Goal: Navigation & Orientation: Understand site structure

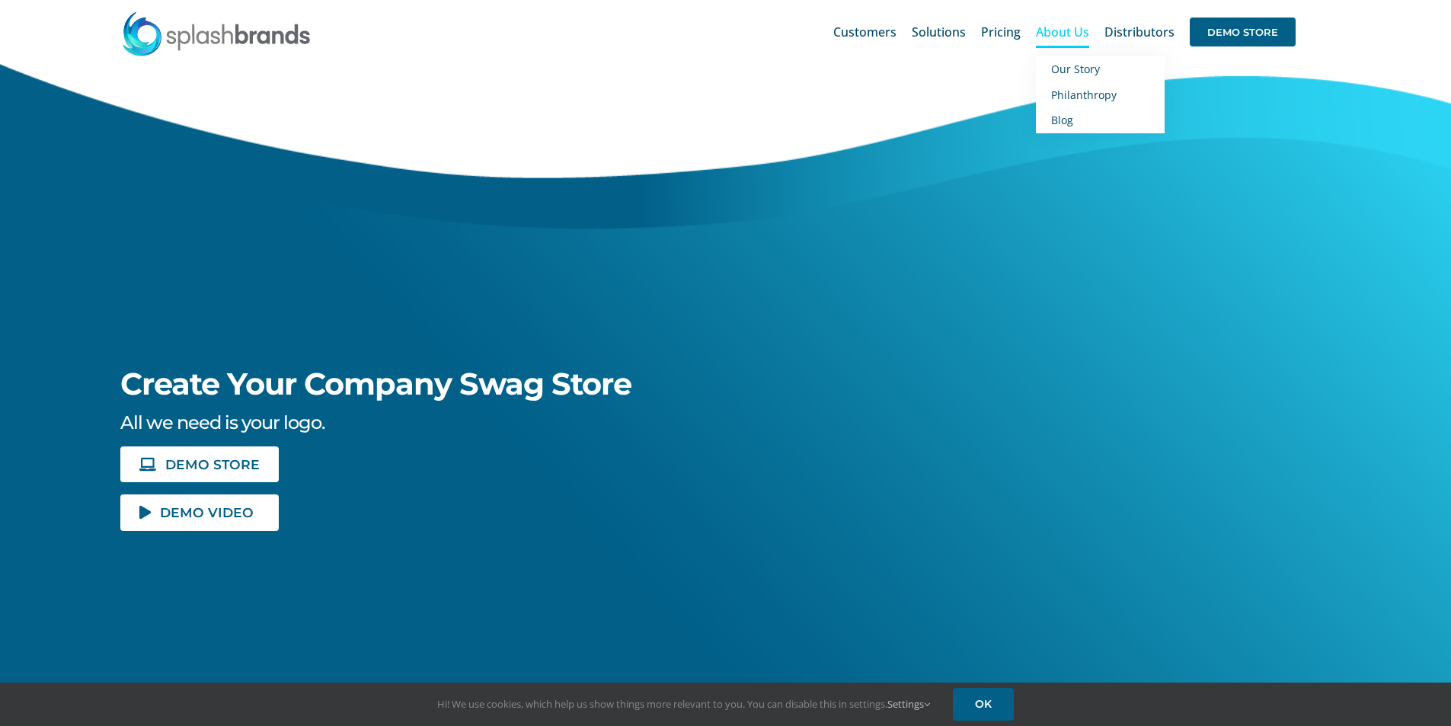
click at [1071, 31] on span "About Us" at bounding box center [1062, 32] width 53 height 12
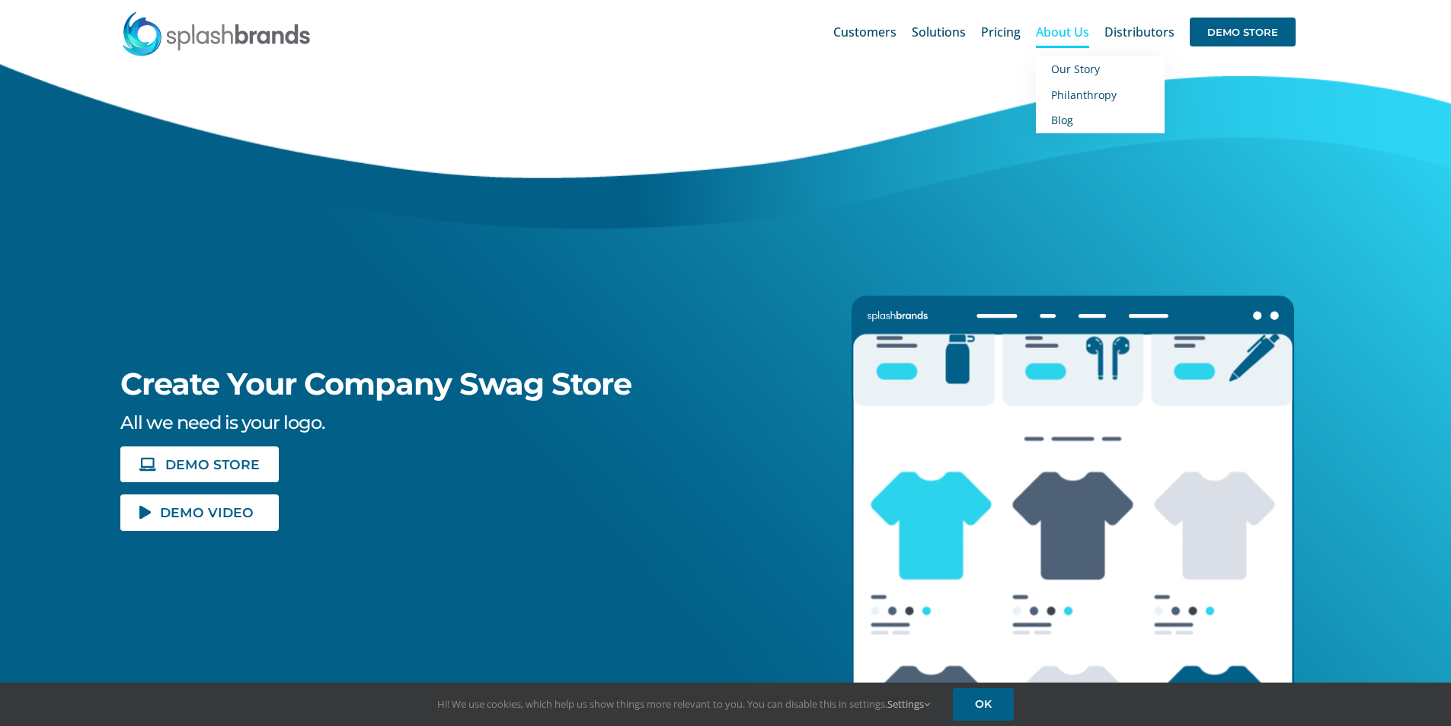
click at [1071, 31] on span "About Us" at bounding box center [1062, 32] width 53 height 12
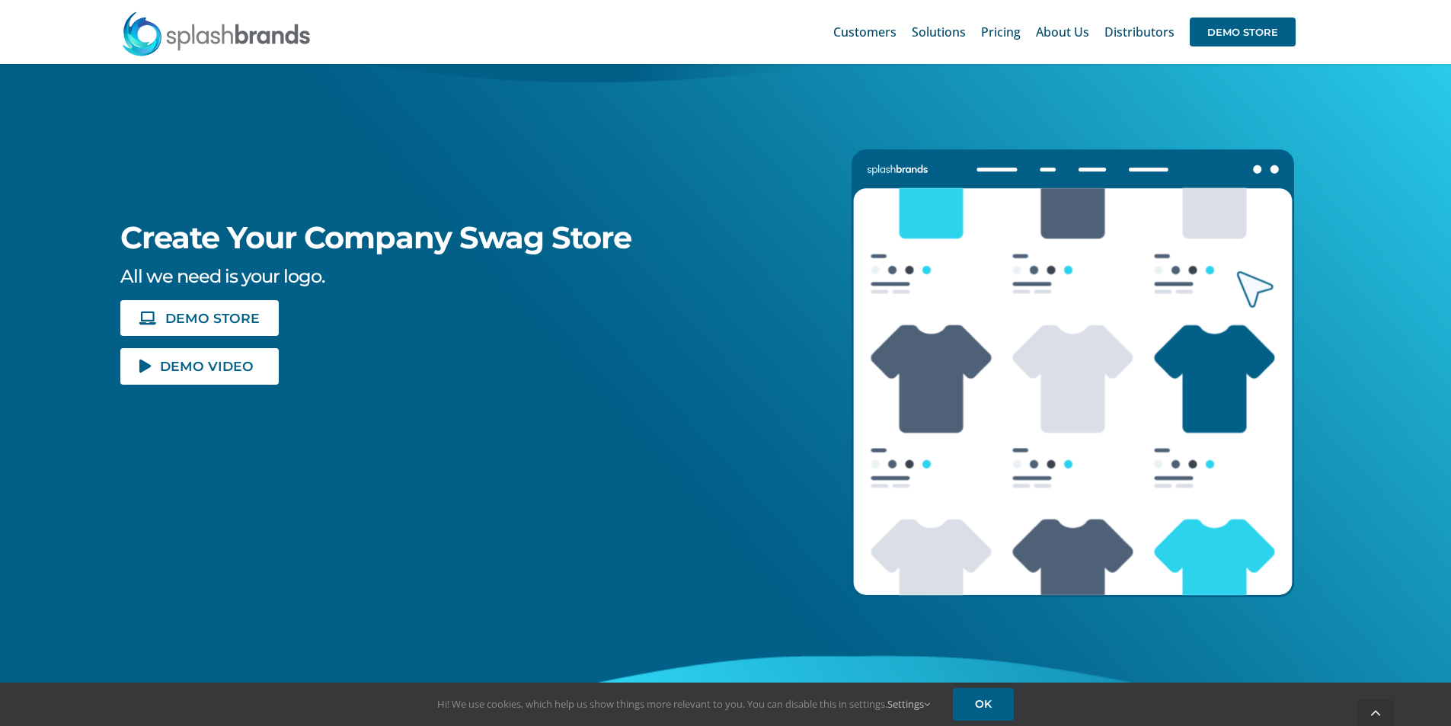
scroll to position [305, 0]
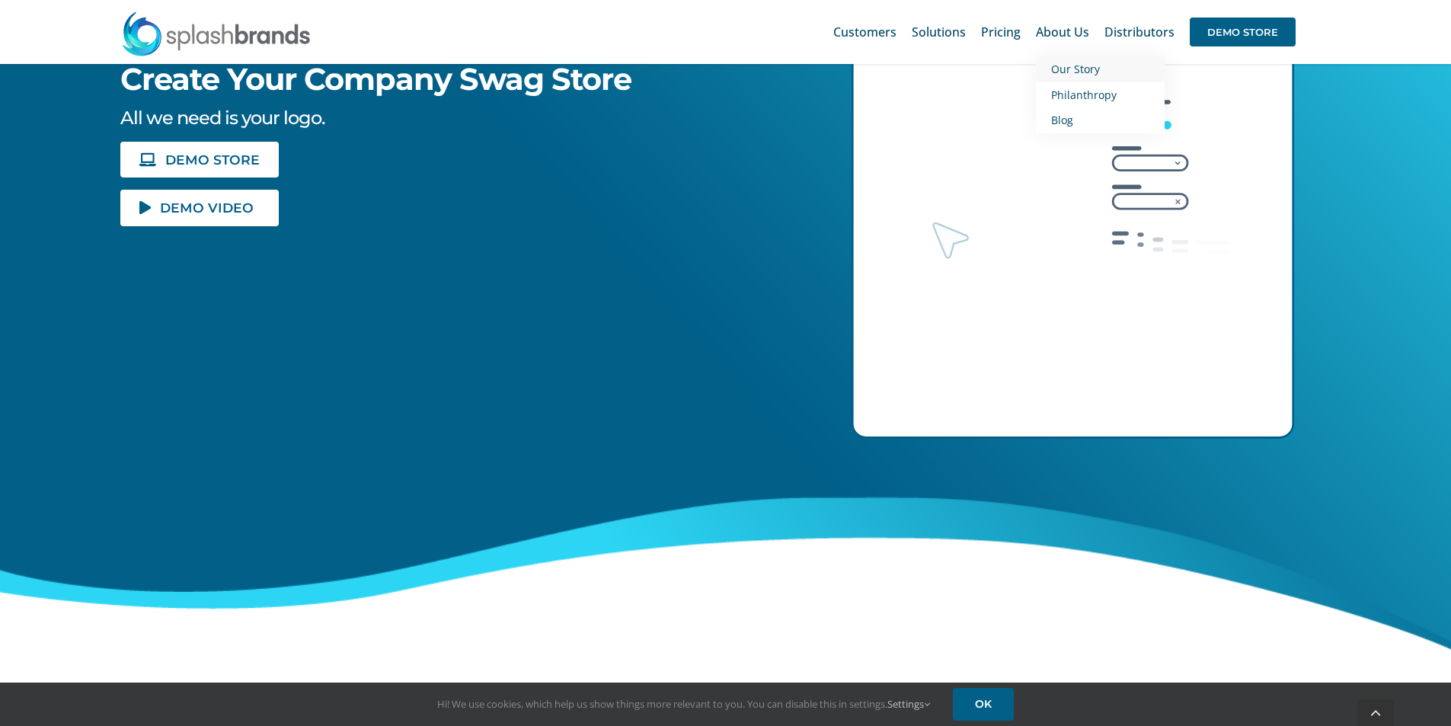
click at [1080, 70] on span "Our Story" at bounding box center [1075, 69] width 49 height 14
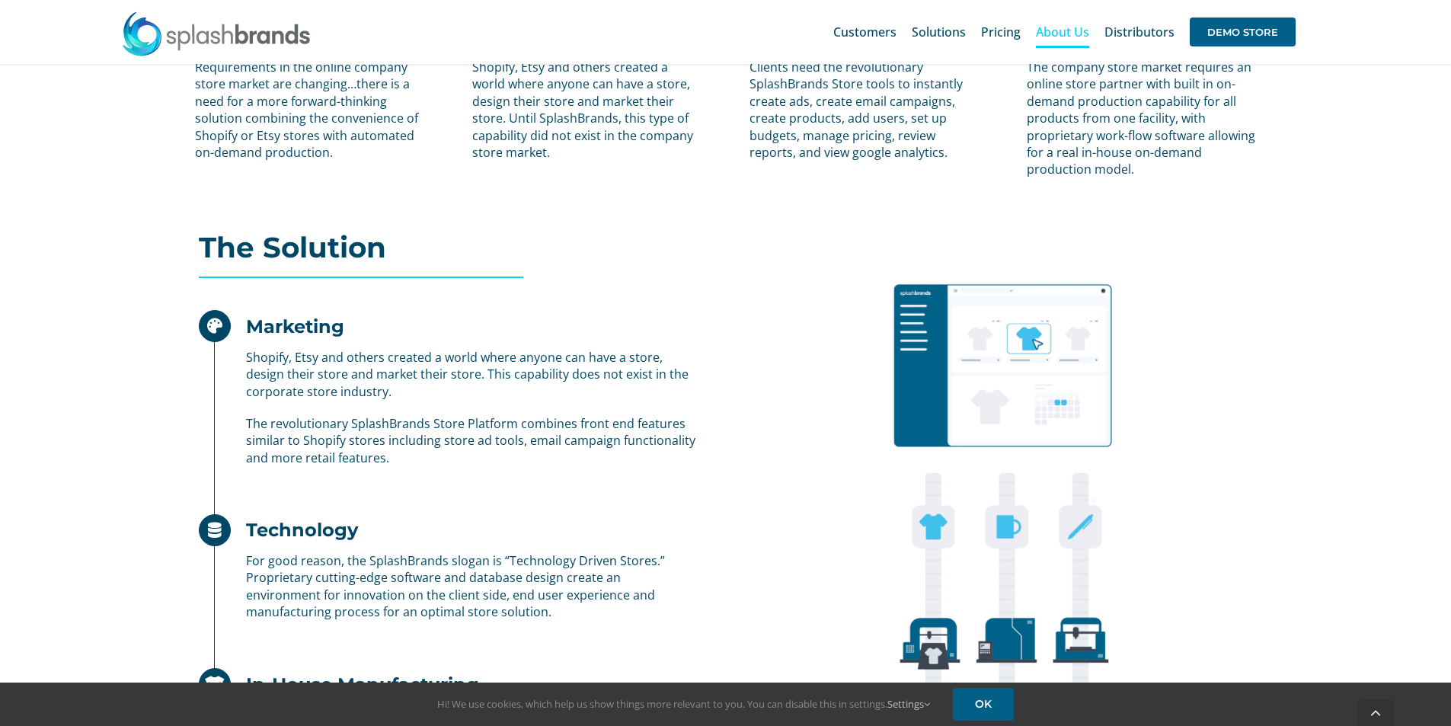
scroll to position [1066, 0]
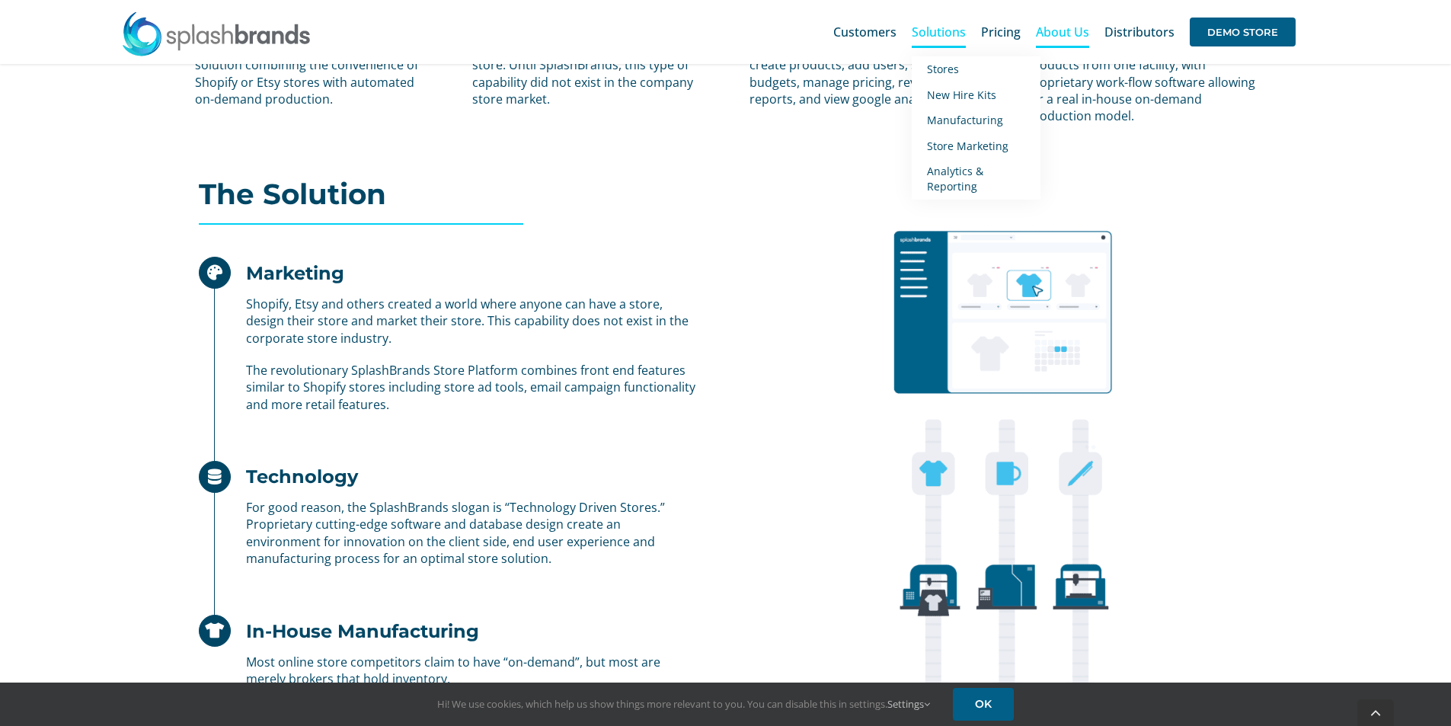
click at [939, 34] on span "Solutions" at bounding box center [939, 32] width 54 height 12
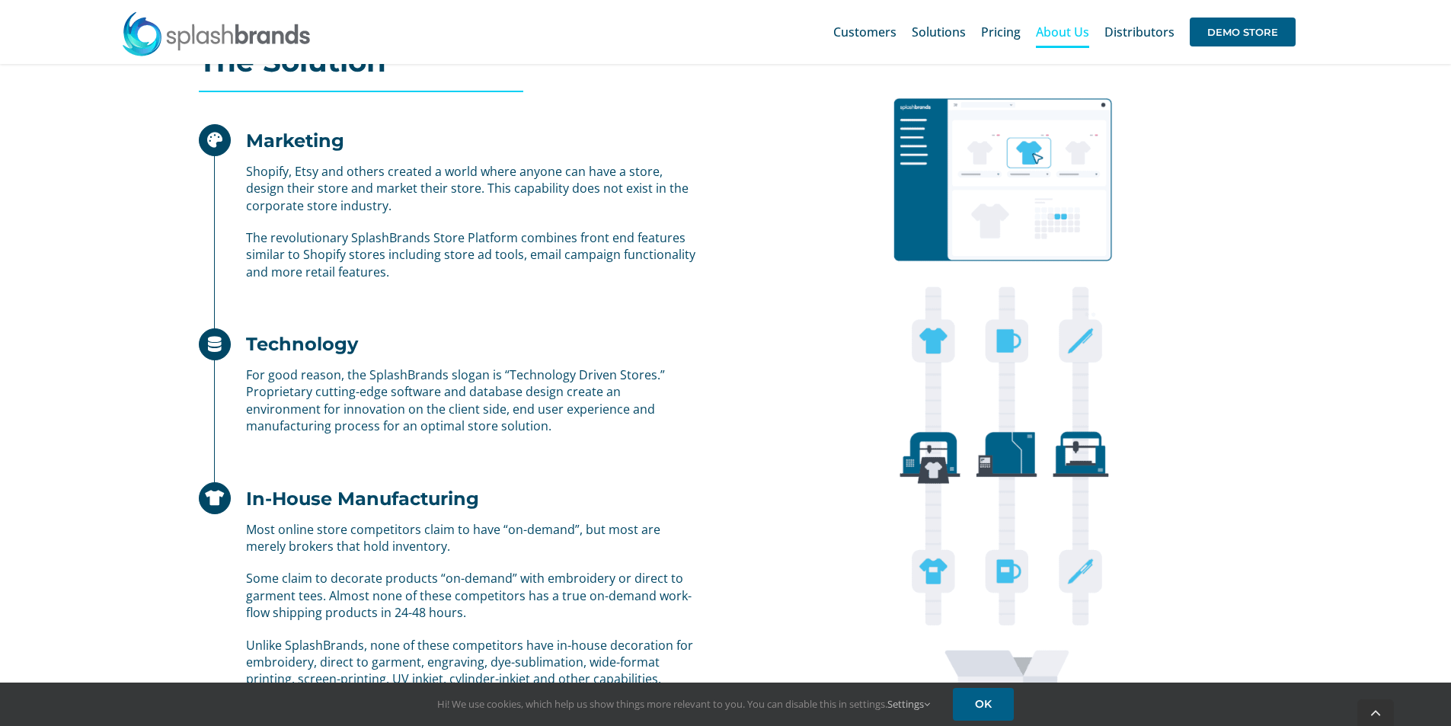
scroll to position [1371, 0]
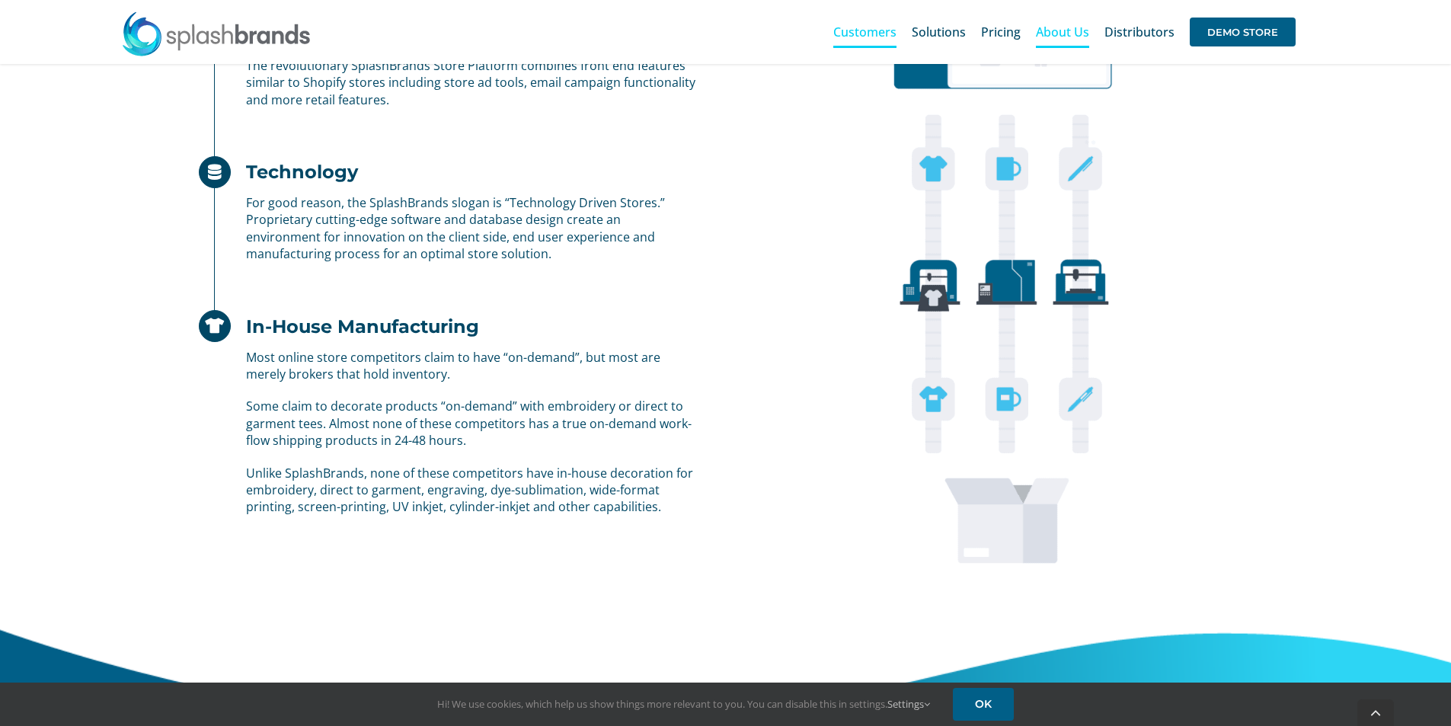
click at [872, 33] on span "Customers" at bounding box center [864, 32] width 63 height 12
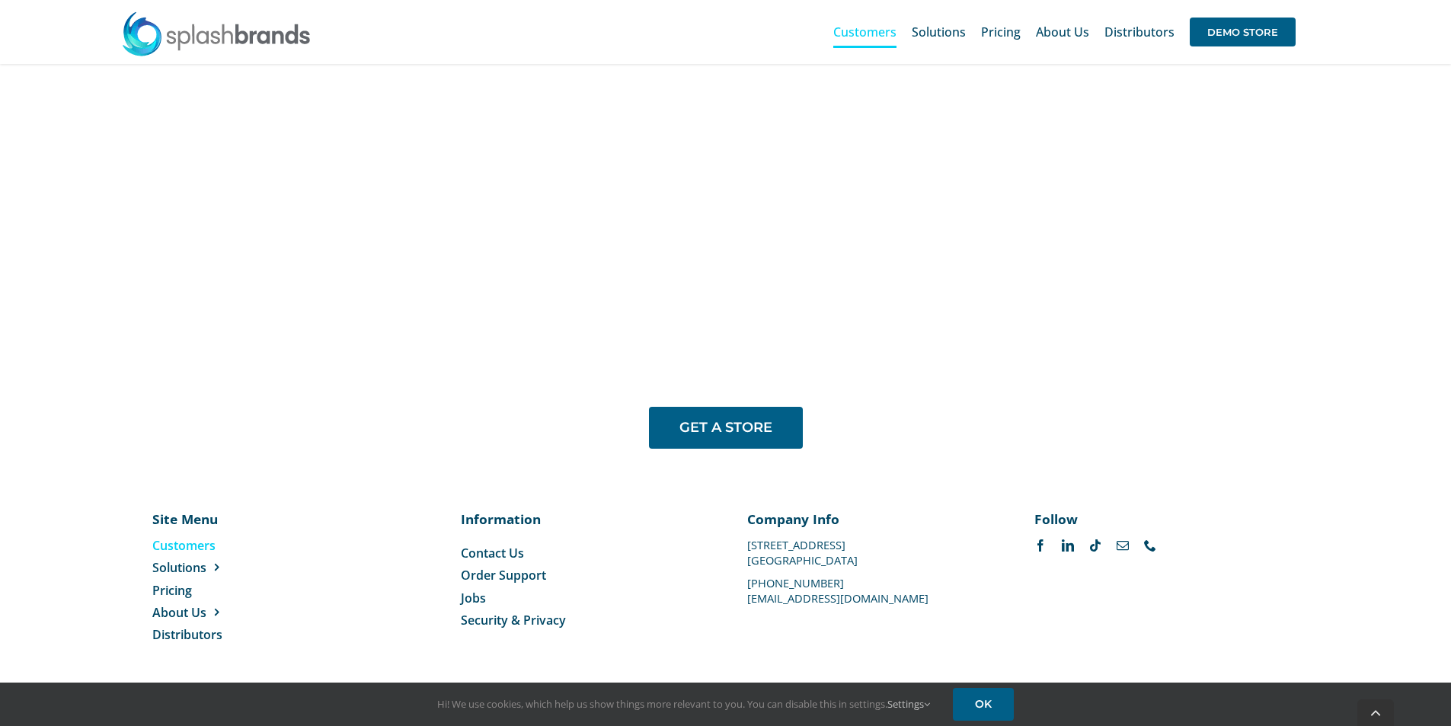
scroll to position [1239, 0]
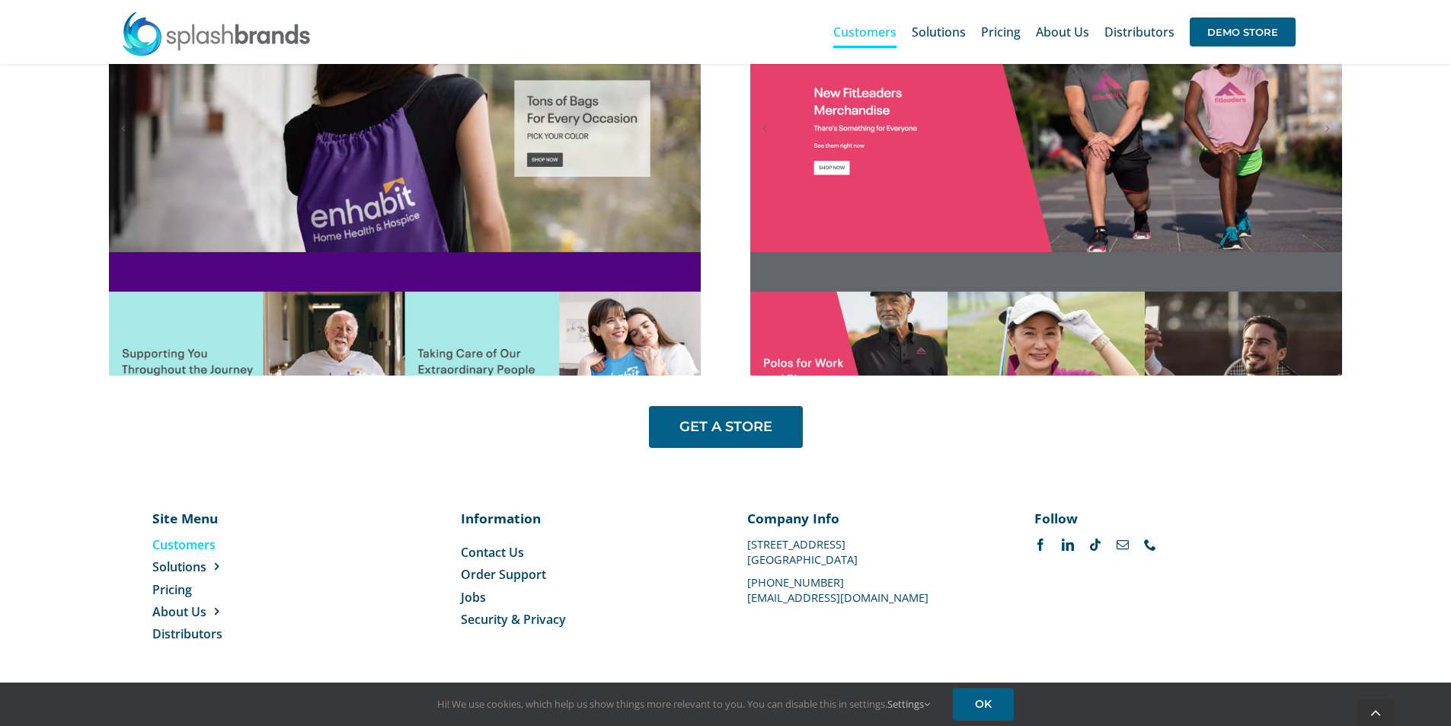
click at [260, 24] on img at bounding box center [216, 34] width 190 height 46
